Goal: Complete application form: Complete application form

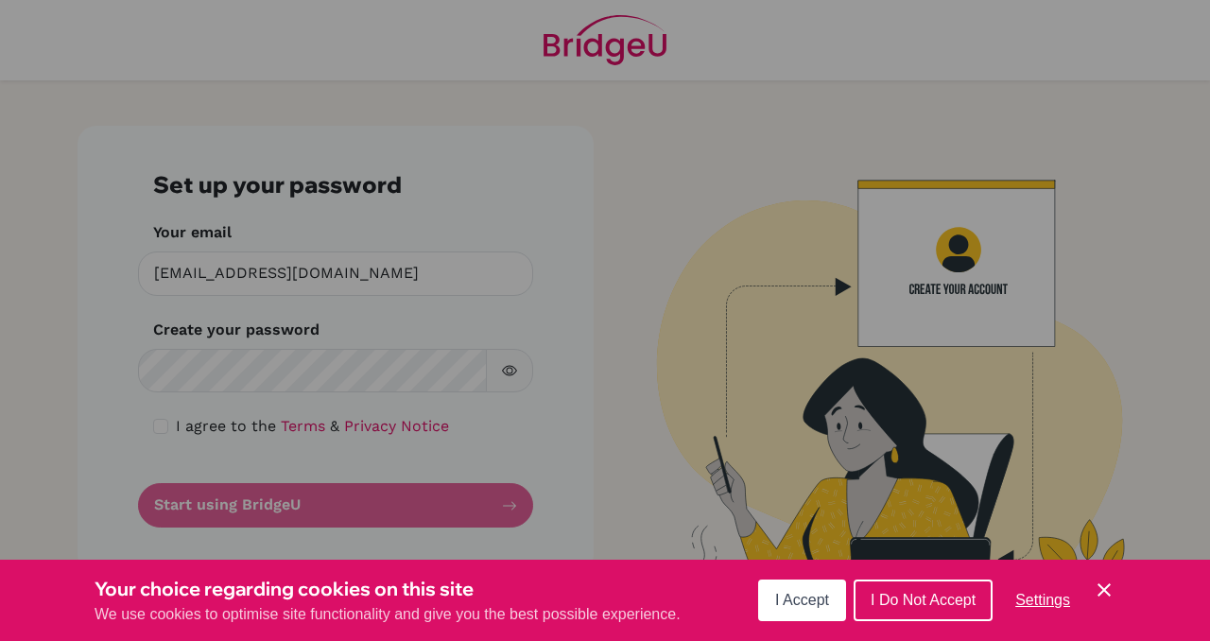
click at [918, 598] on span "I Do Not Accept" at bounding box center [922, 600] width 105 height 16
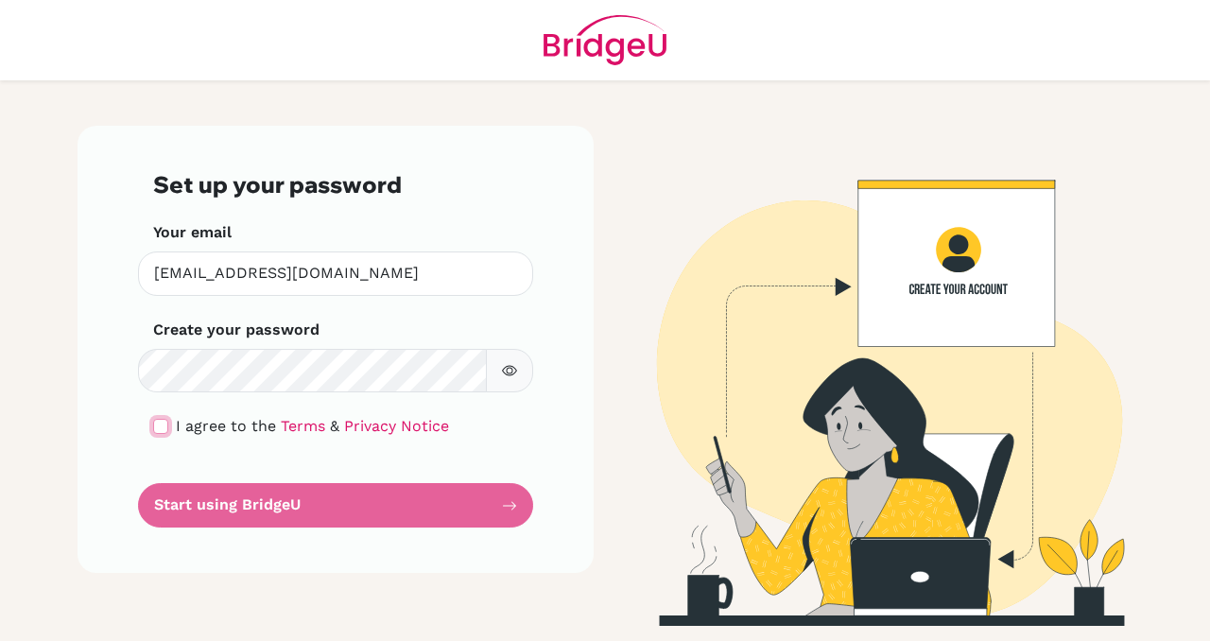
click at [153, 431] on input "checkbox" at bounding box center [160, 426] width 15 height 15
checkbox input "true"
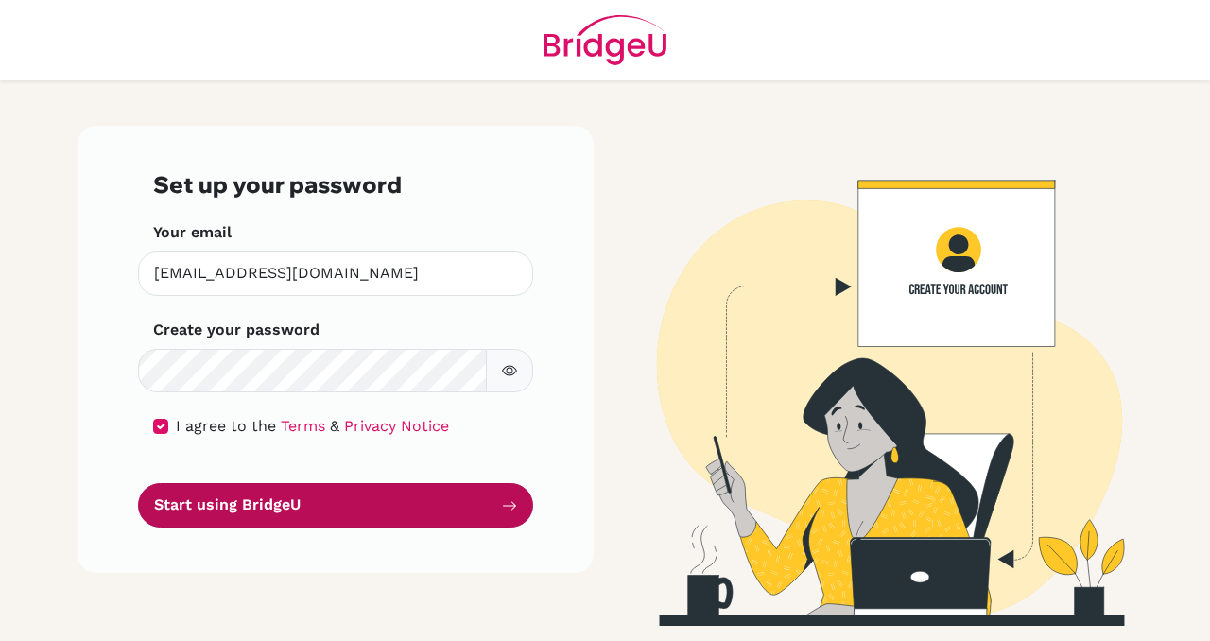
click at [315, 501] on button "Start using BridgeU" at bounding box center [335, 505] width 395 height 44
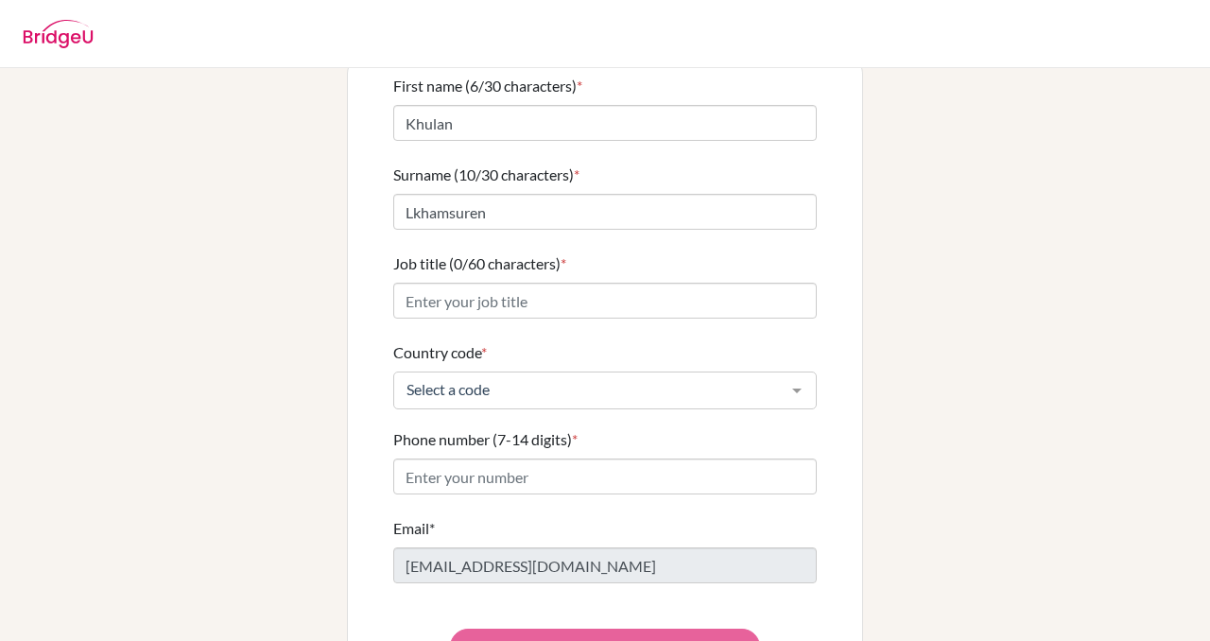
scroll to position [138, 0]
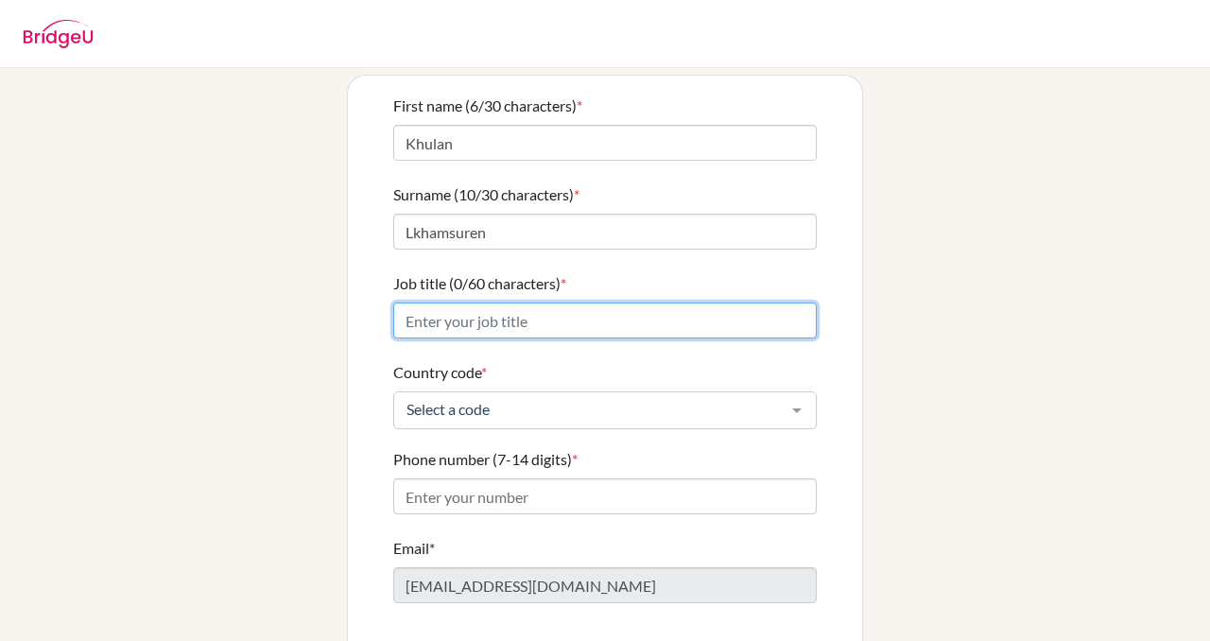
click at [421, 302] on input "Job title (0/60 characters) *" at bounding box center [604, 320] width 423 height 36
type input "P"
type input "Teacher"
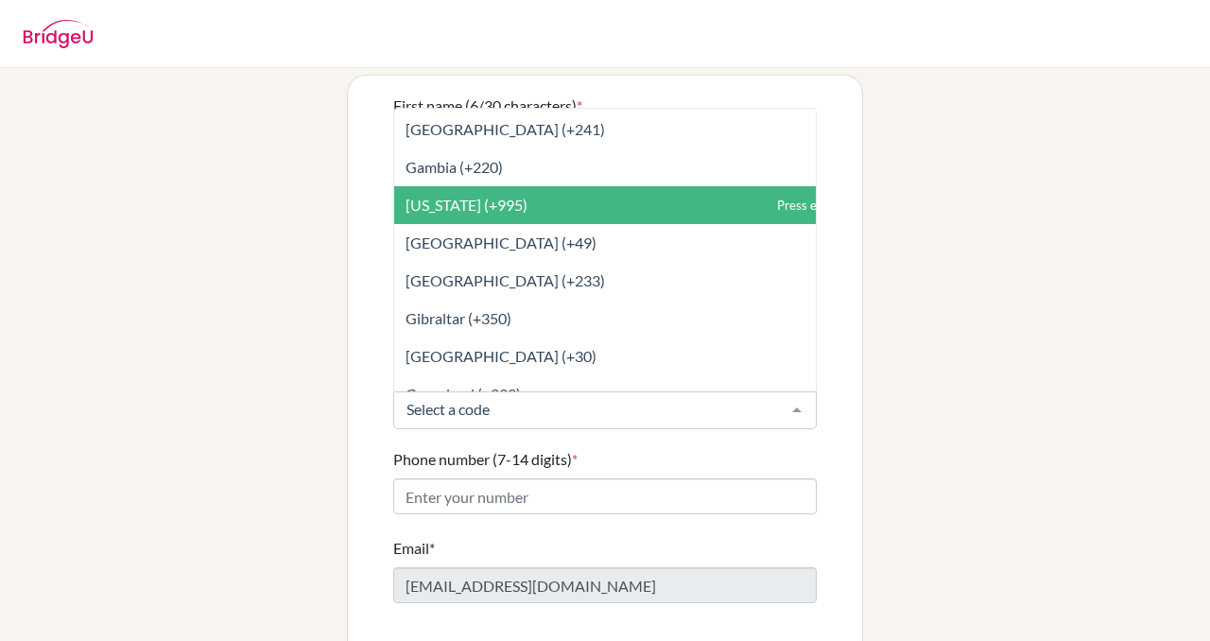
scroll to position [2868, 0]
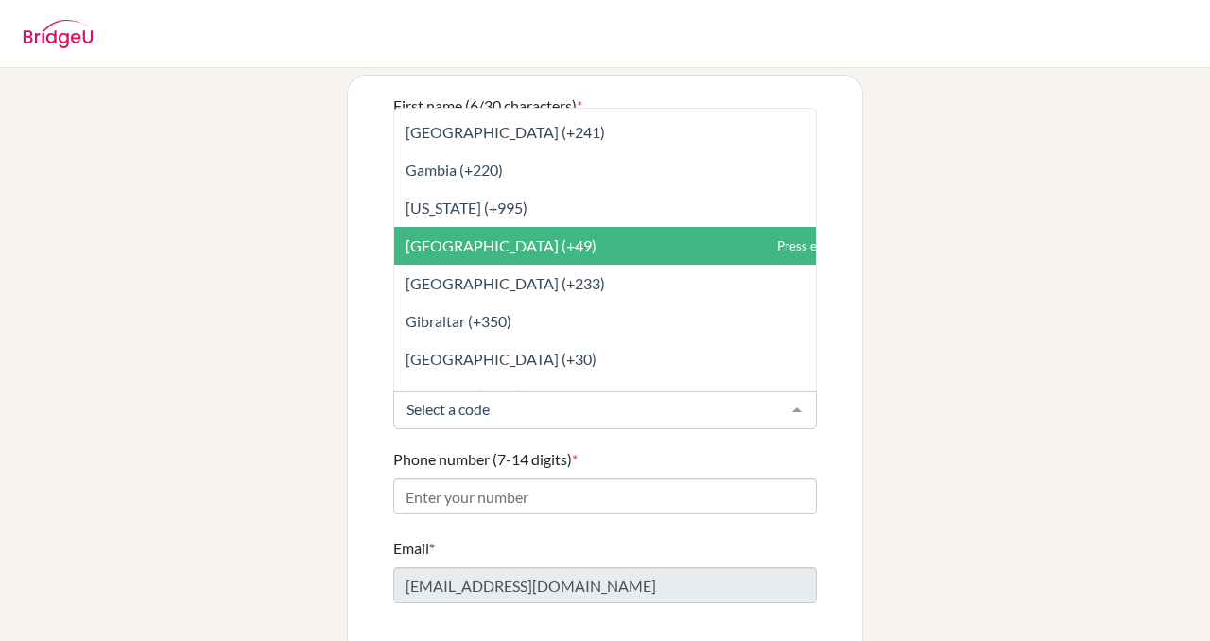
click at [458, 236] on span "[GEOGRAPHIC_DATA] (+49)" at bounding box center [500, 245] width 191 height 18
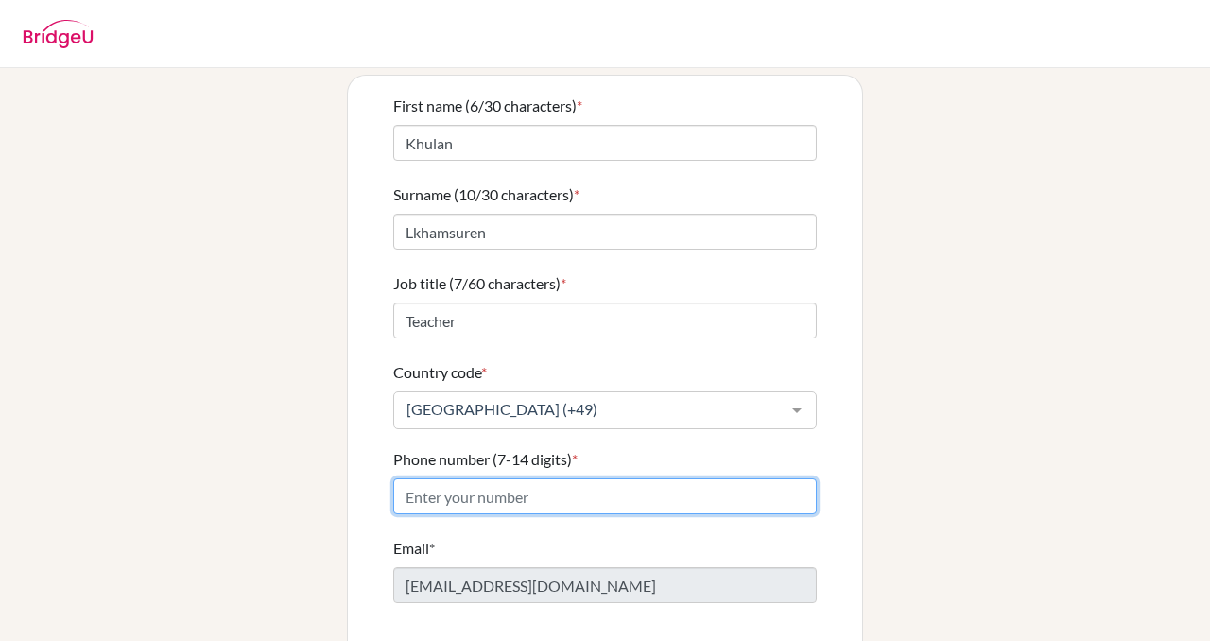
click at [450, 480] on input "Phone number (7-14 digits) *" at bounding box center [604, 496] width 423 height 36
type input "017665354265"
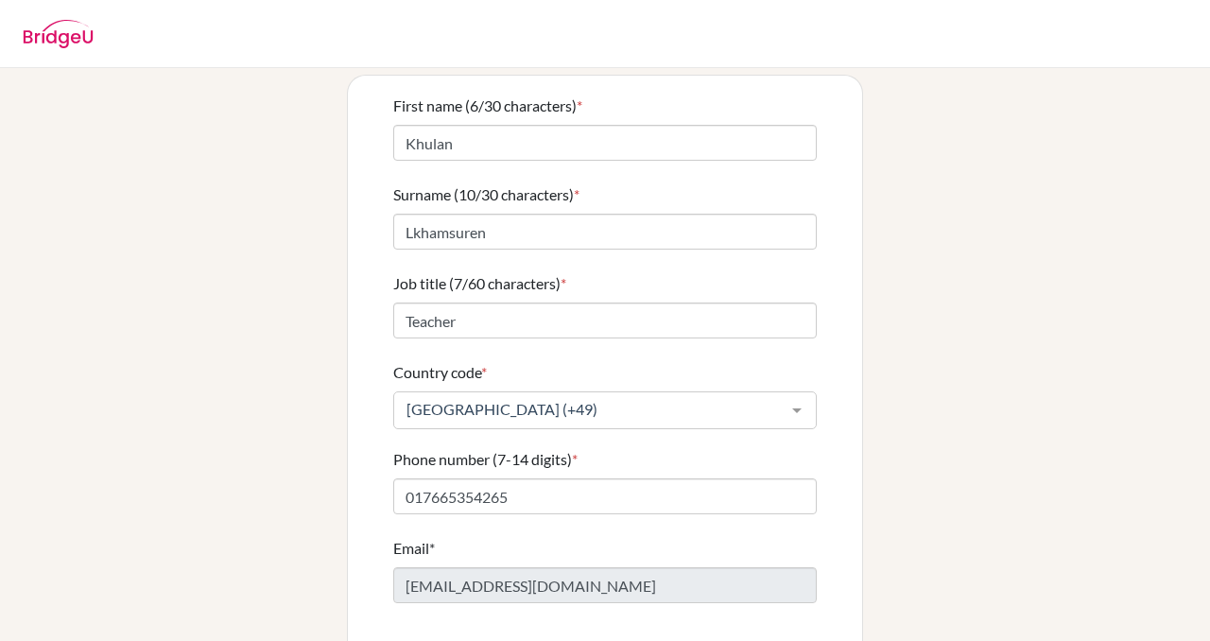
type input "017665354265"
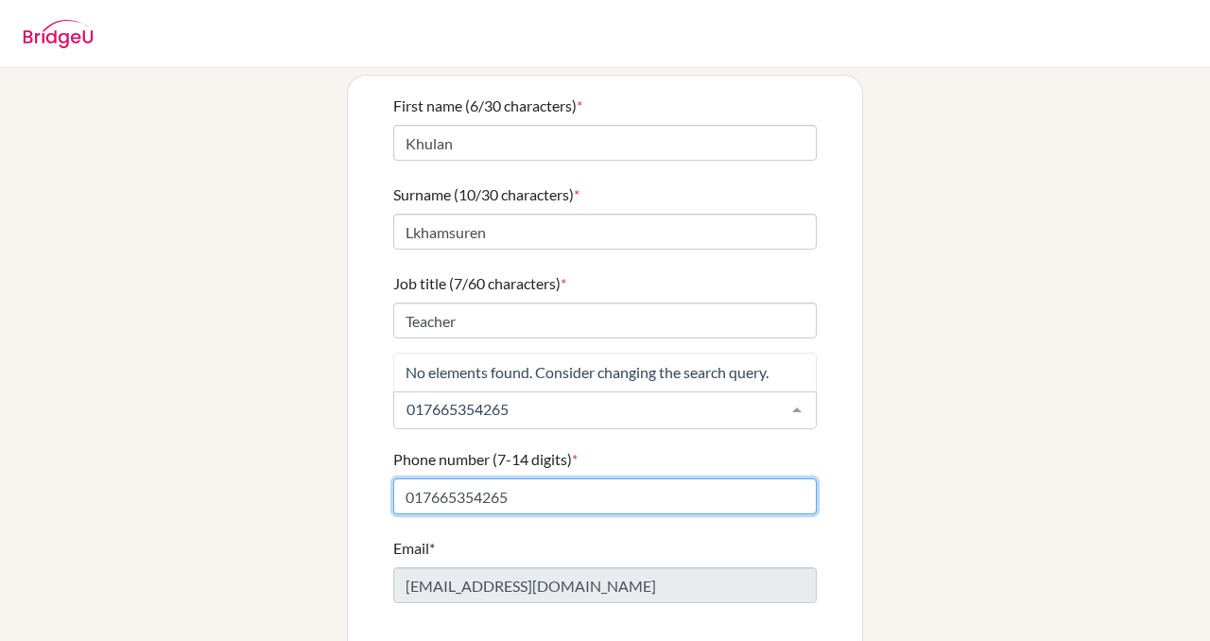
scroll to position [204, 0]
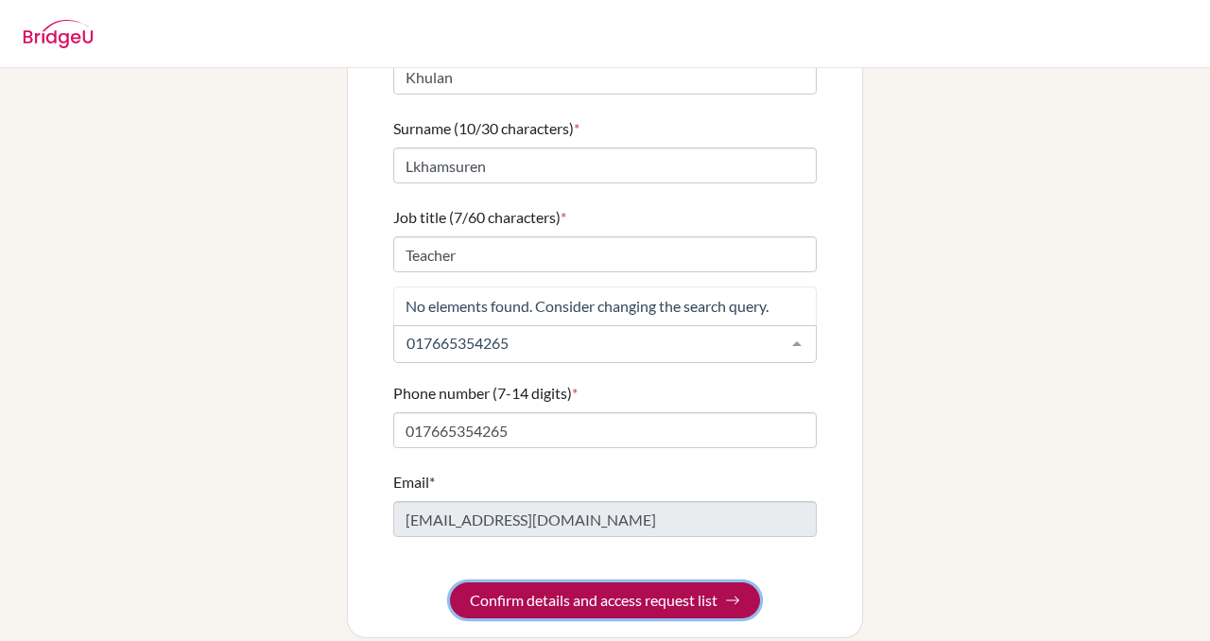
click at [543, 582] on button "Confirm details and access request list" at bounding box center [605, 600] width 310 height 36
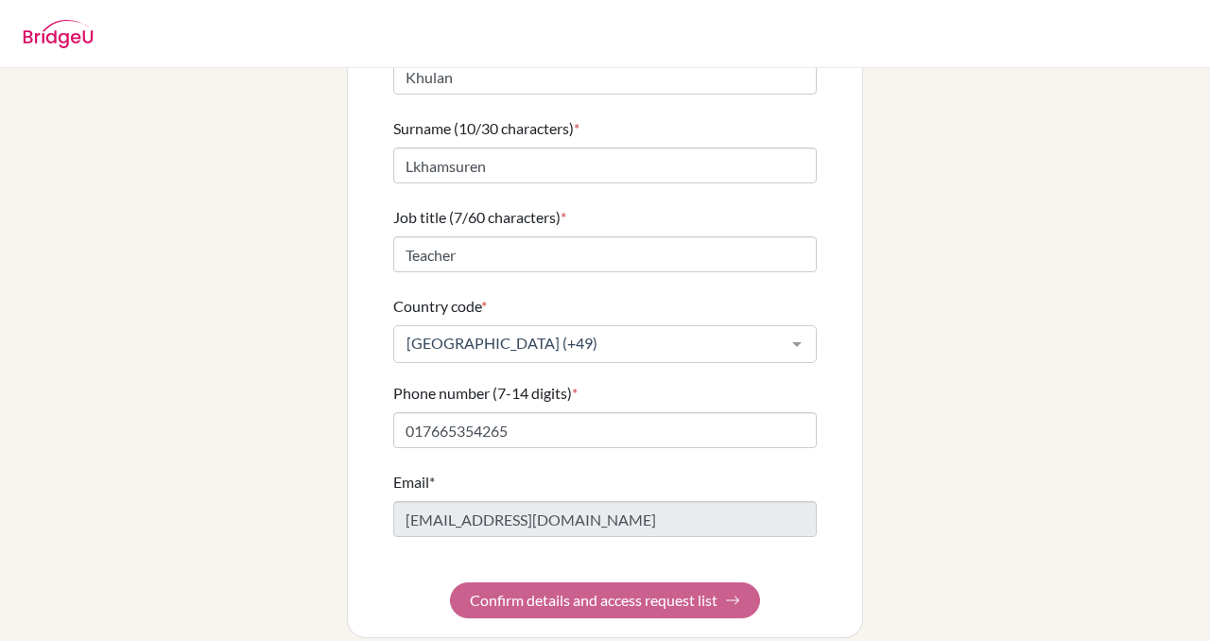
scroll to position [0, 0]
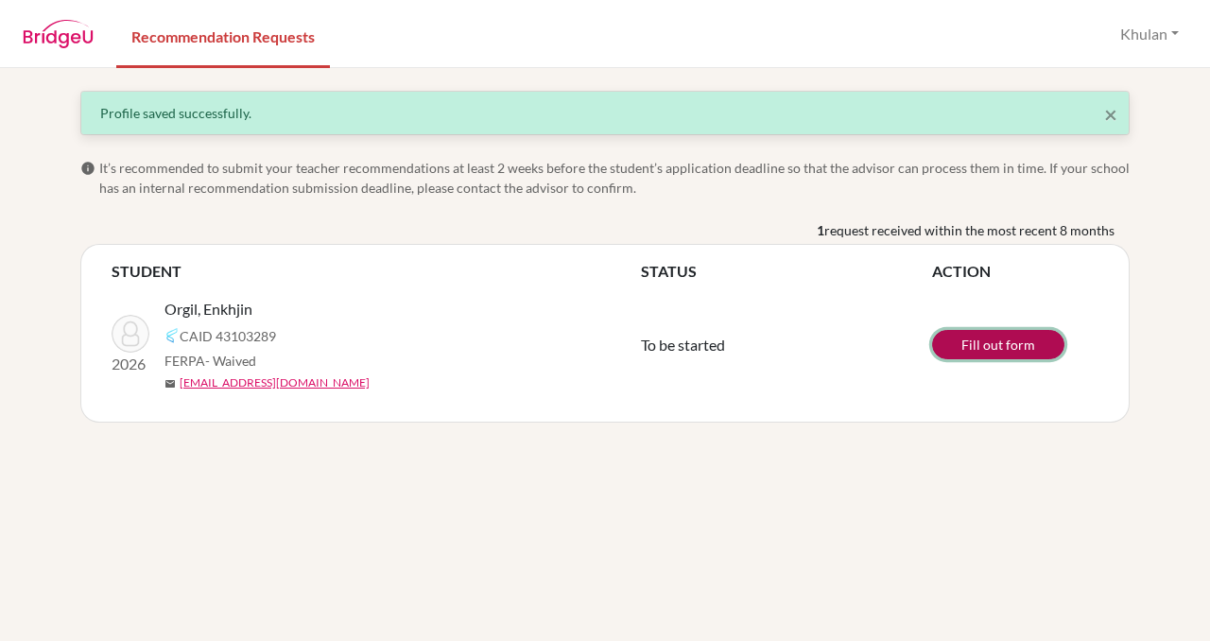
click at [989, 342] on link "Fill out form" at bounding box center [998, 344] width 132 height 29
